Goal: Navigation & Orientation: Go to known website

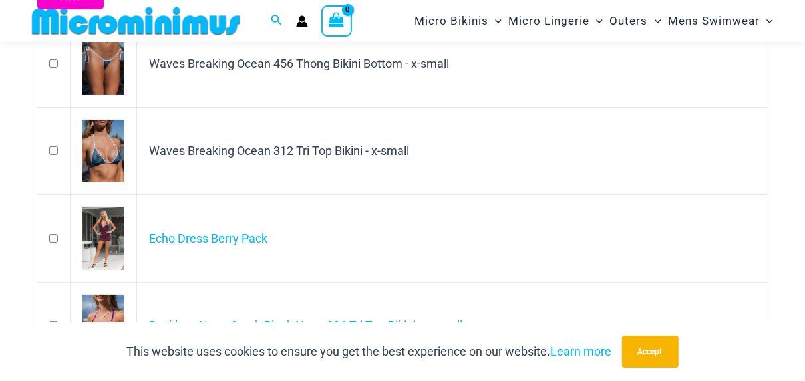
scroll to position [132, 0]
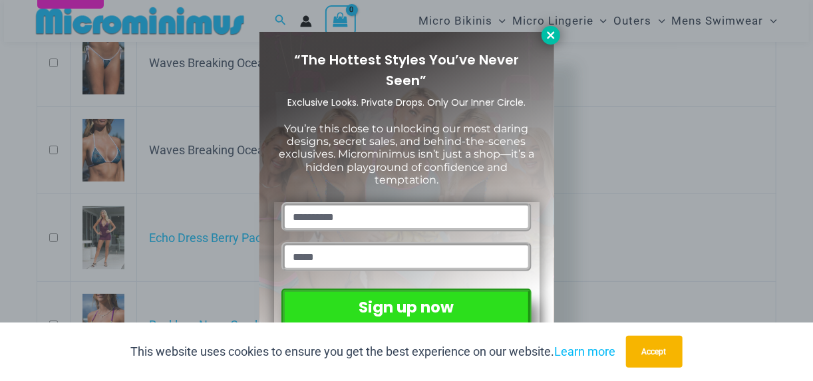
click at [548, 31] on icon at bounding box center [551, 35] width 12 height 12
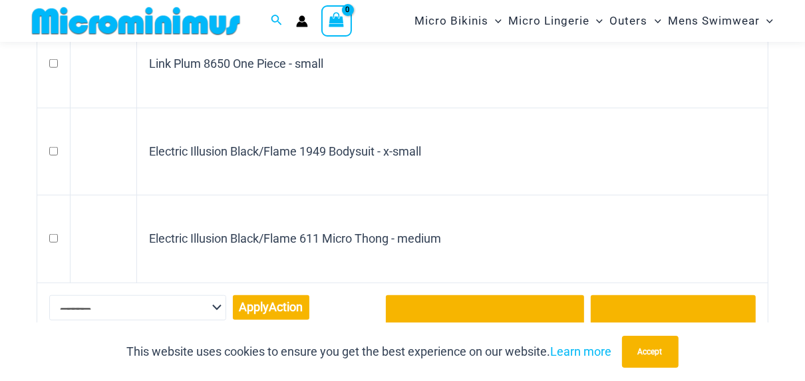
scroll to position [771, 0]
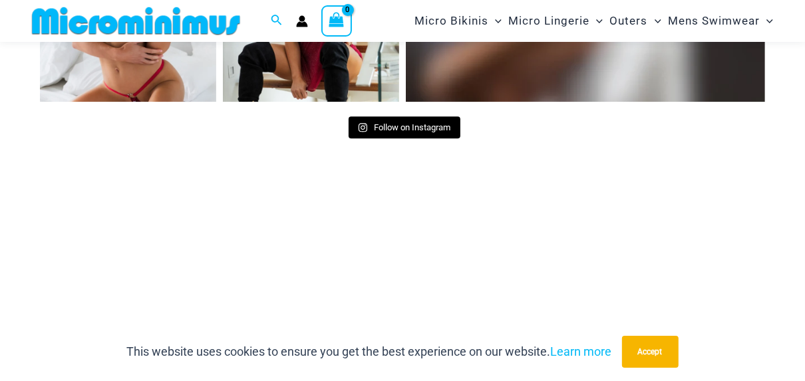
scroll to position [5671, 0]
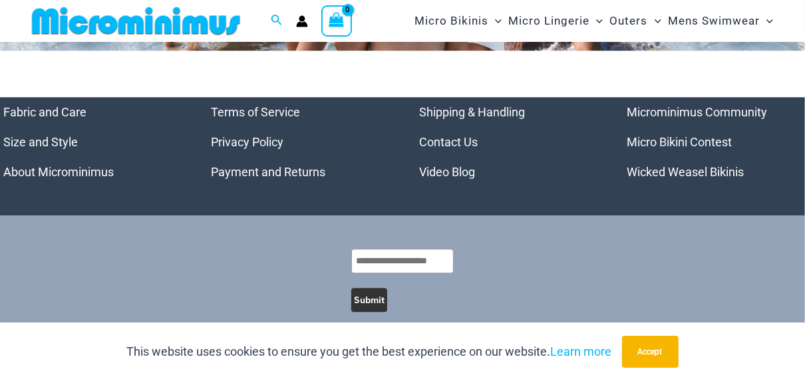
click at [690, 165] on link "Wicked Weasel Bikinis" at bounding box center [685, 172] width 117 height 14
